Goal: Task Accomplishment & Management: Complete application form

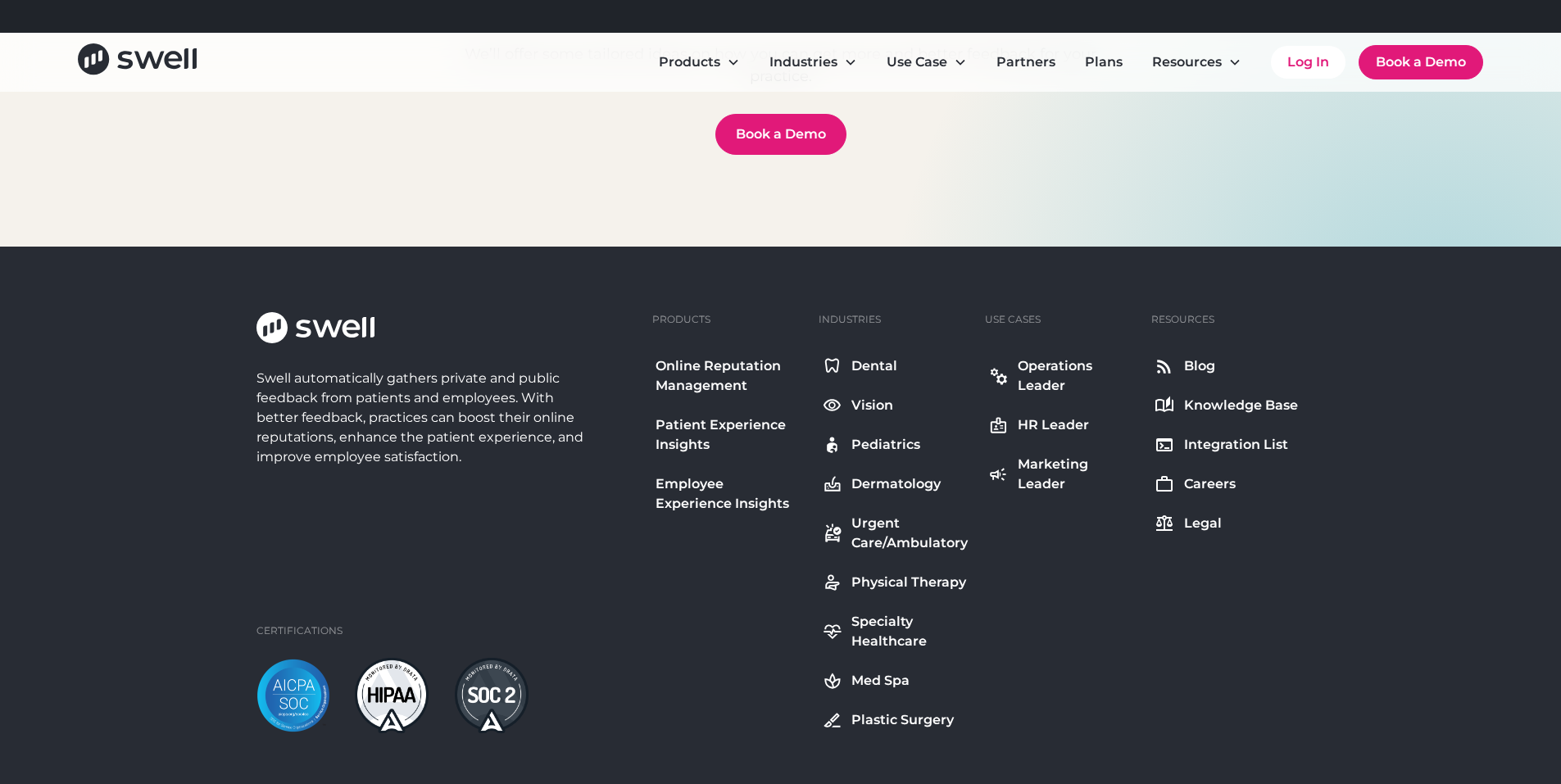
scroll to position [5836, 0]
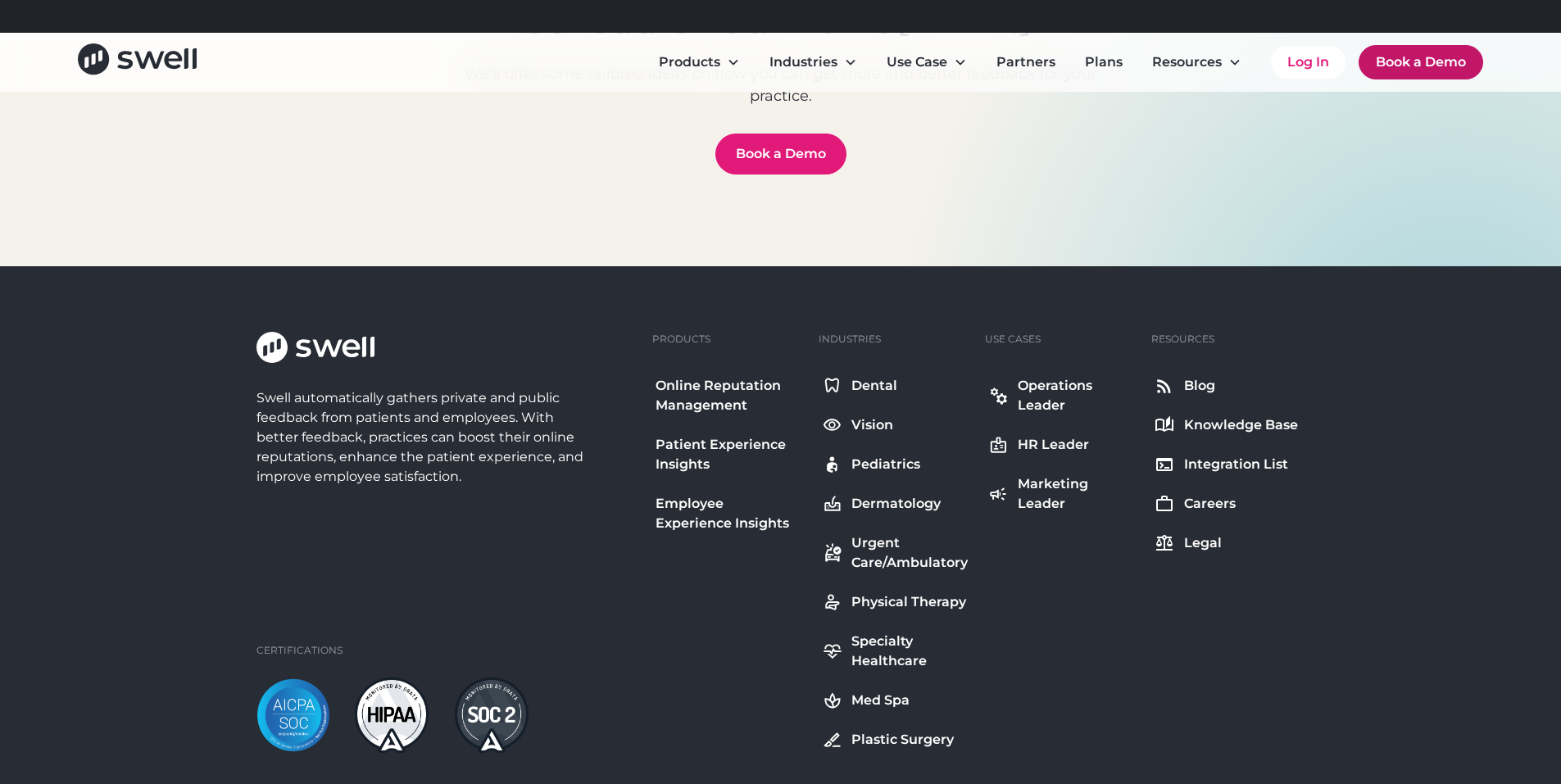
click at [1414, 72] on link "Book a Demo" at bounding box center [1420, 62] width 124 height 35
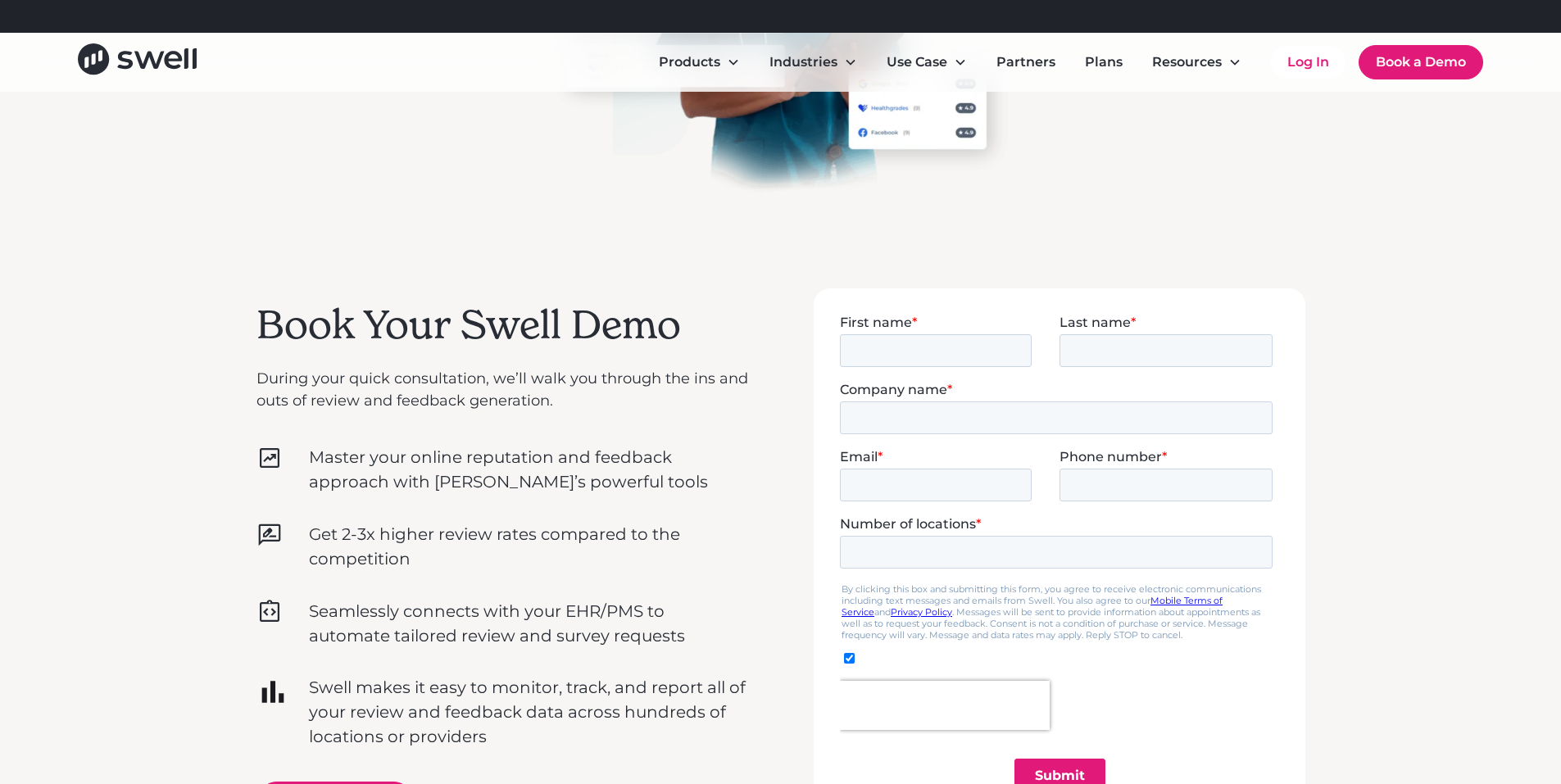
scroll to position [296, 0]
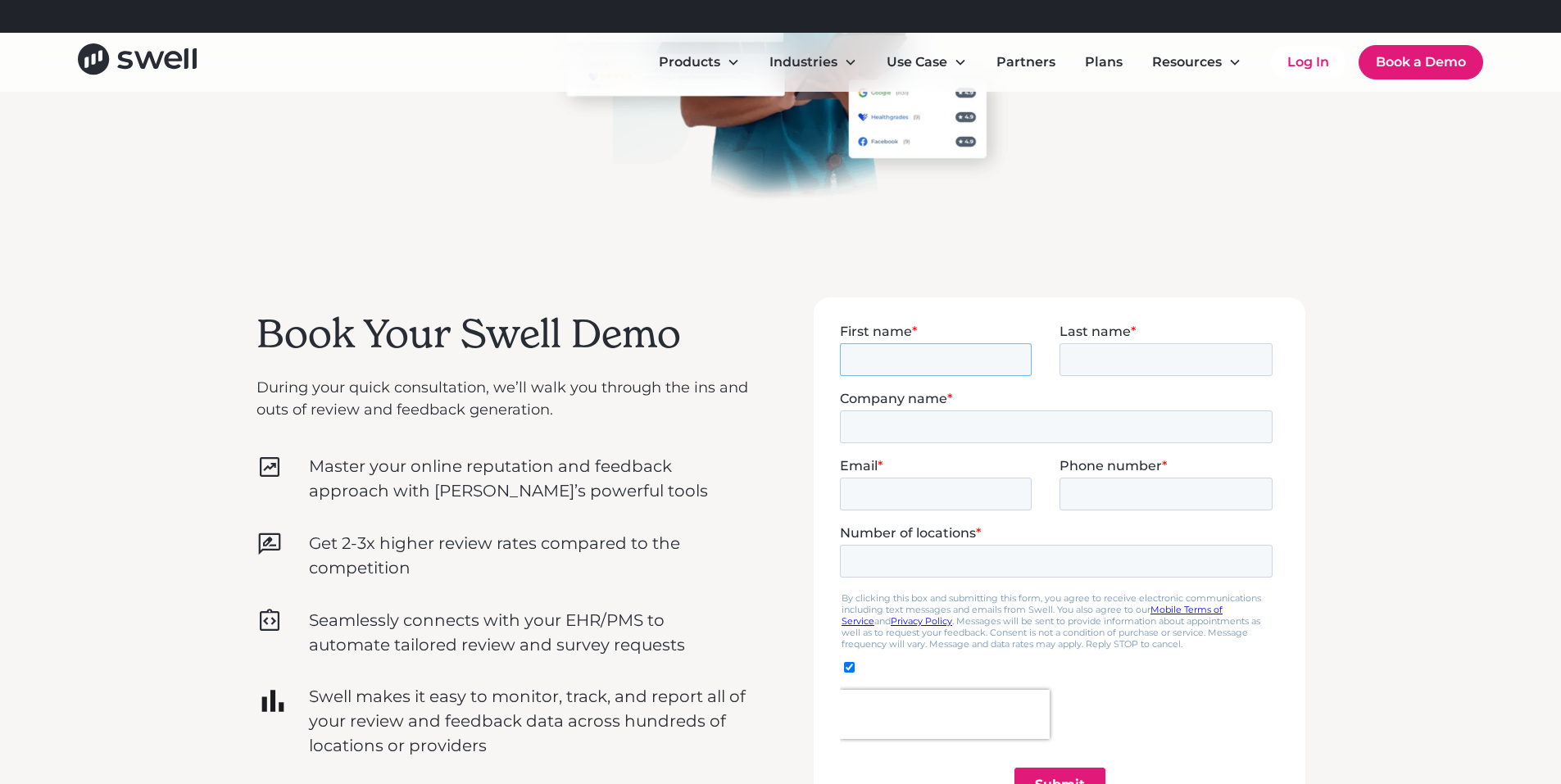
click at [928, 362] on input "First name *" at bounding box center [934, 358] width 192 height 33
type input "[PERSON_NAME]"
type input "Roukema"
type input "Pagosa peak family Dentistry"
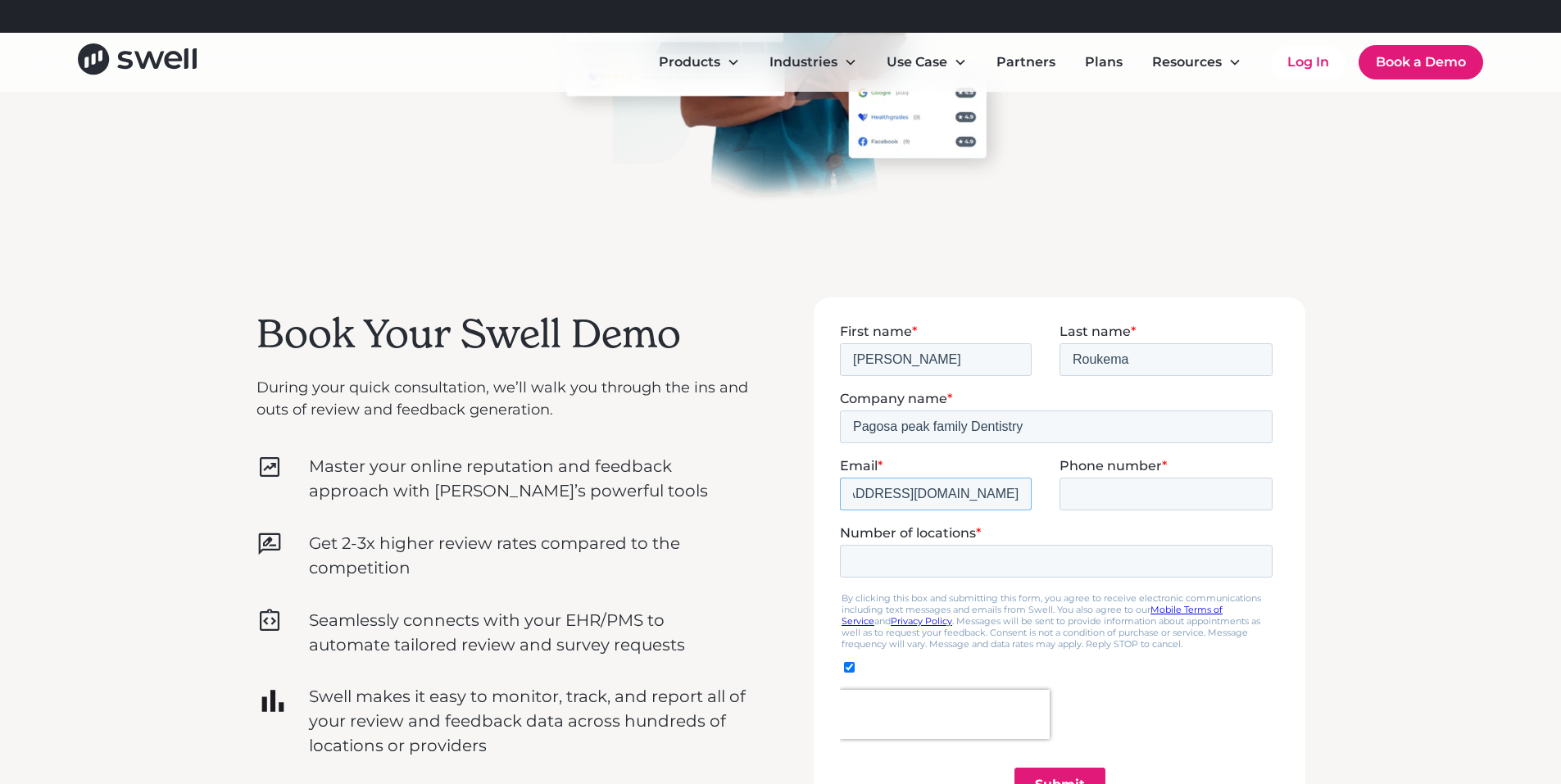
type input "[EMAIL_ADDRESS][DOMAIN_NAME]"
type input "[PHONE_NUMBER]"
click at [956, 484] on input "[EMAIL_ADDRESS][DOMAIN_NAME]" at bounding box center [934, 492] width 192 height 33
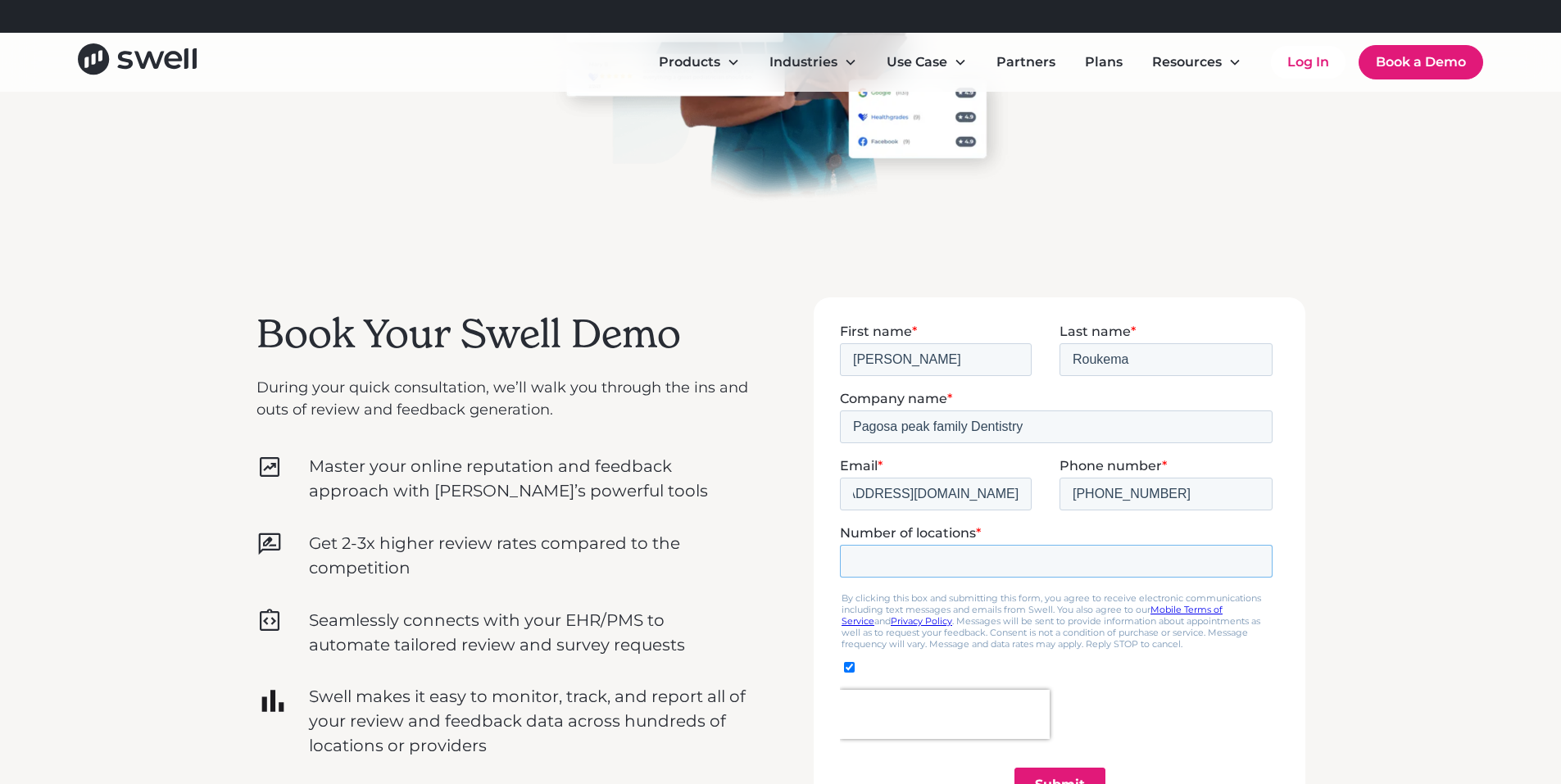
click at [881, 559] on input "Number of locations *" at bounding box center [1056, 560] width 433 height 33
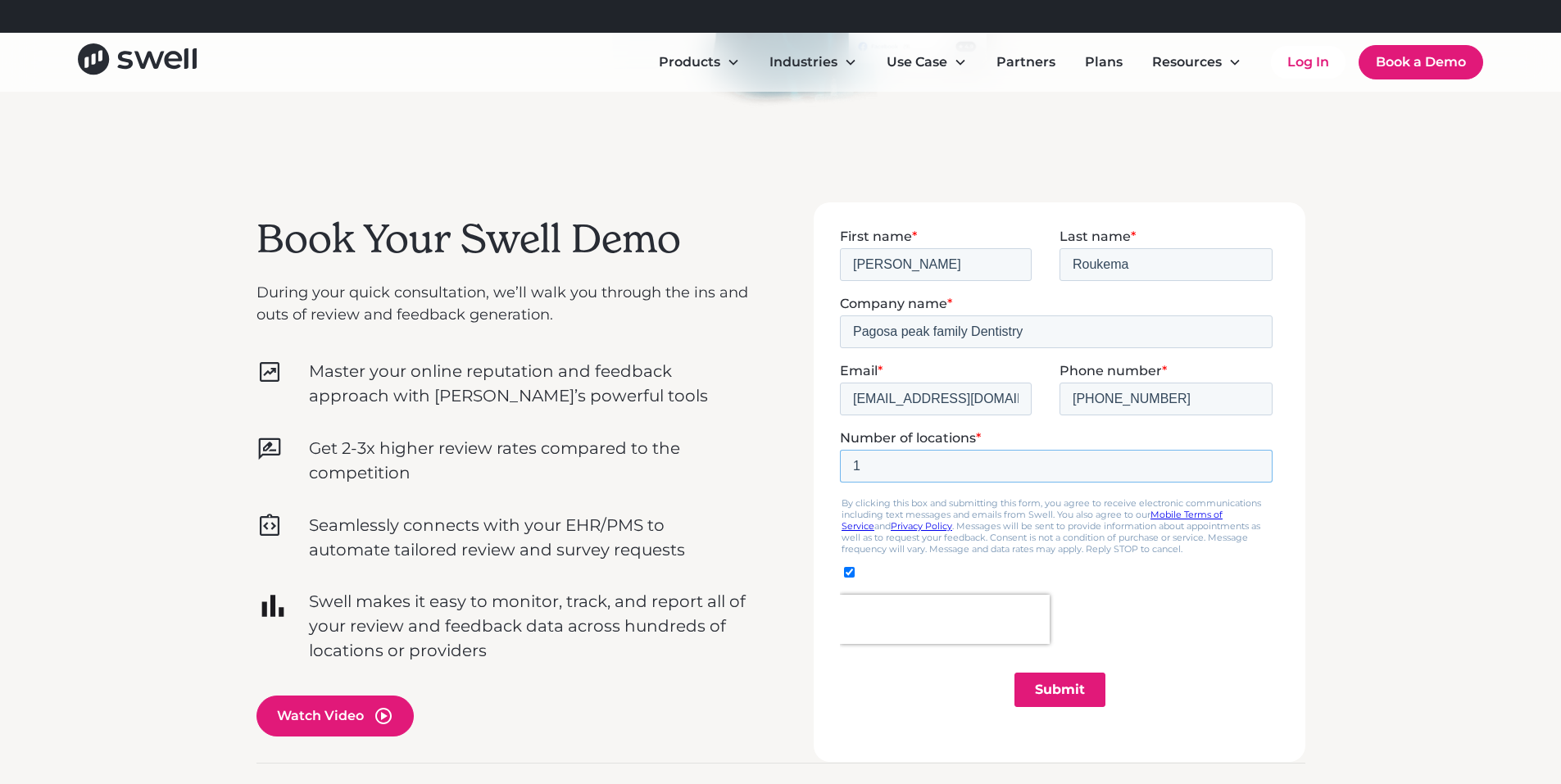
scroll to position [459, 0]
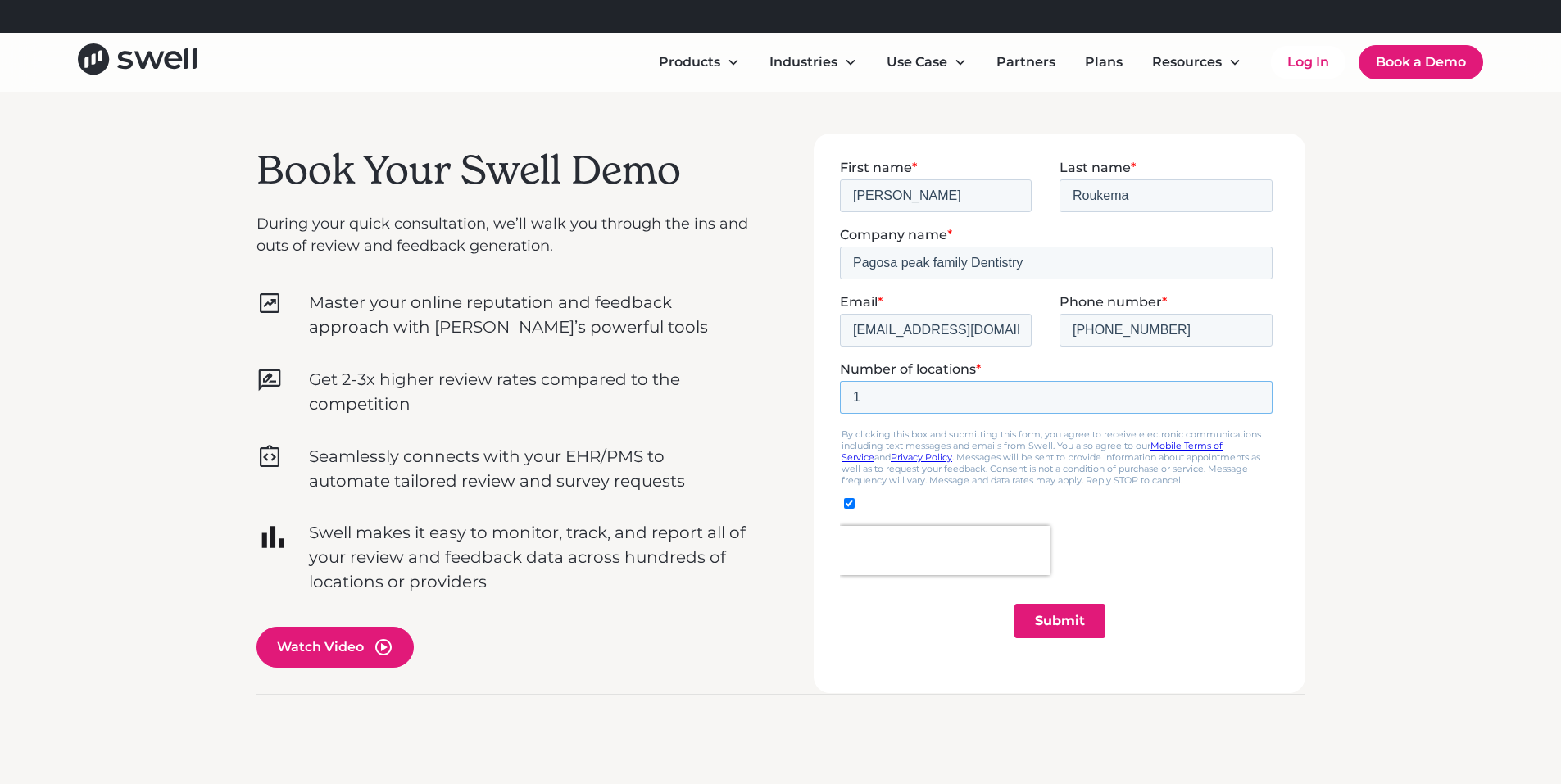
type input "1"
click at [1075, 614] on input "Submit" at bounding box center [1060, 619] width 91 height 35
